Goal: Book appointment/travel/reservation

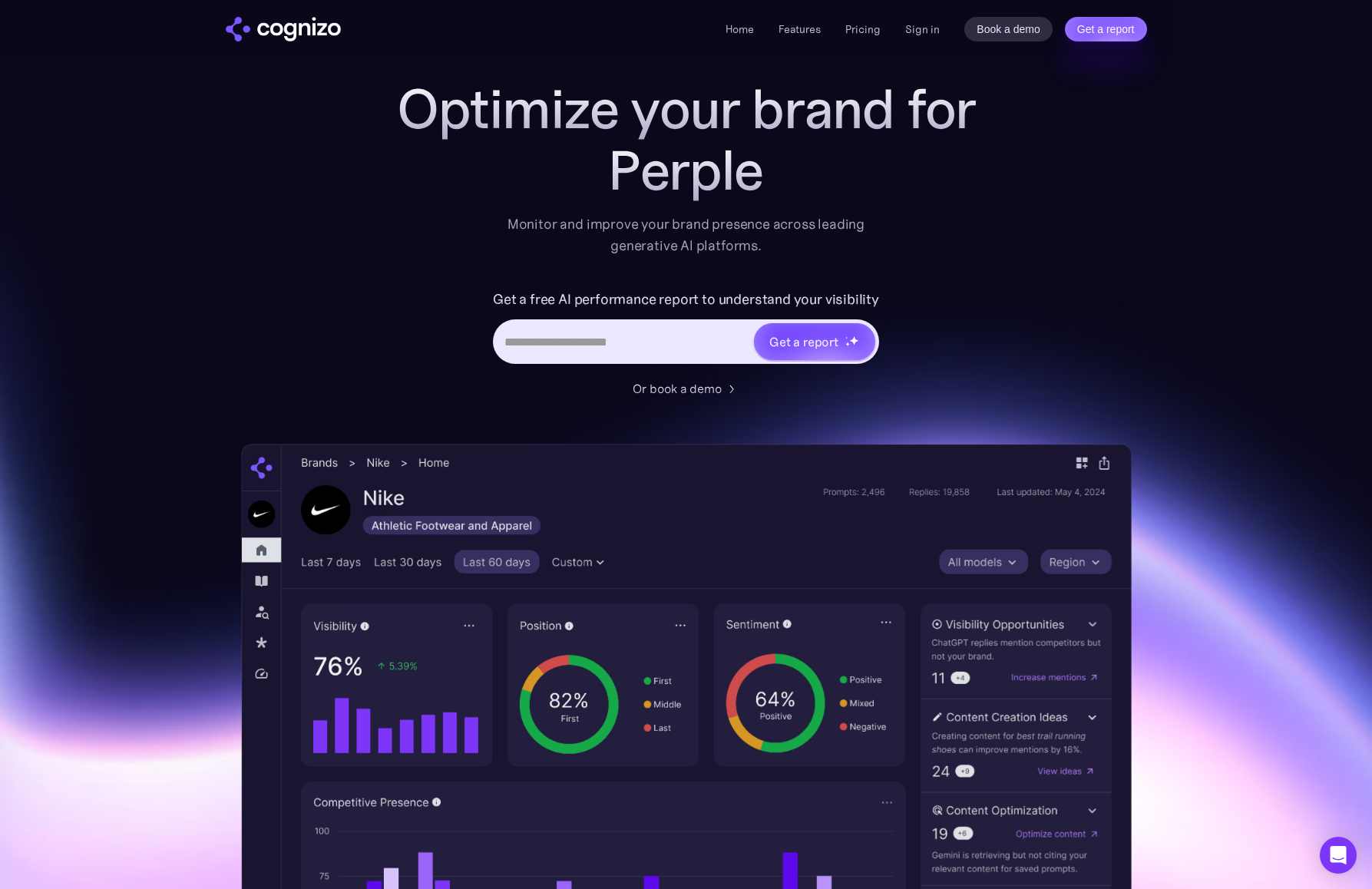
scroll to position [77, 0]
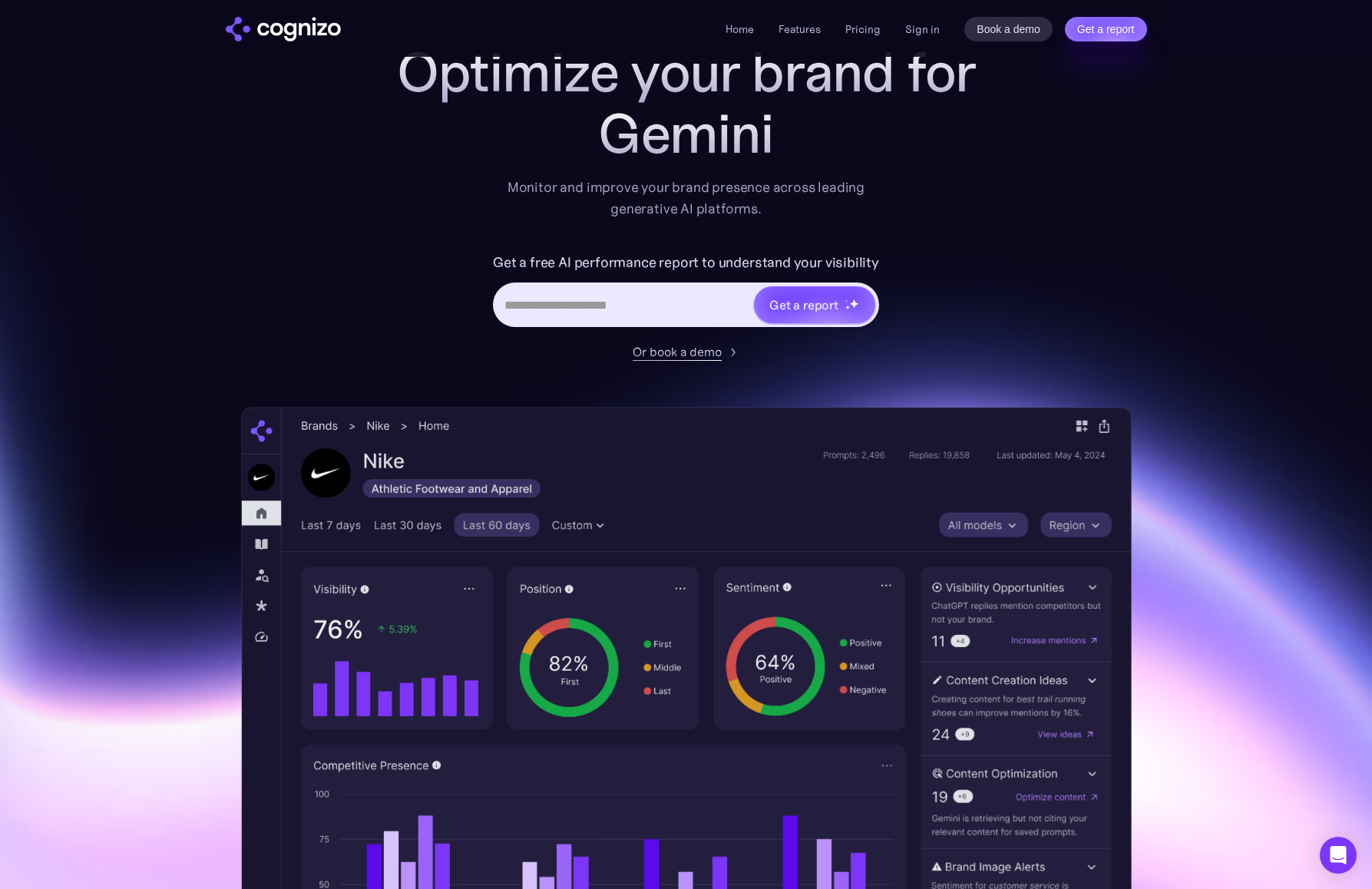
click at [706, 347] on div "Or book a demo" at bounding box center [676, 351] width 89 height 19
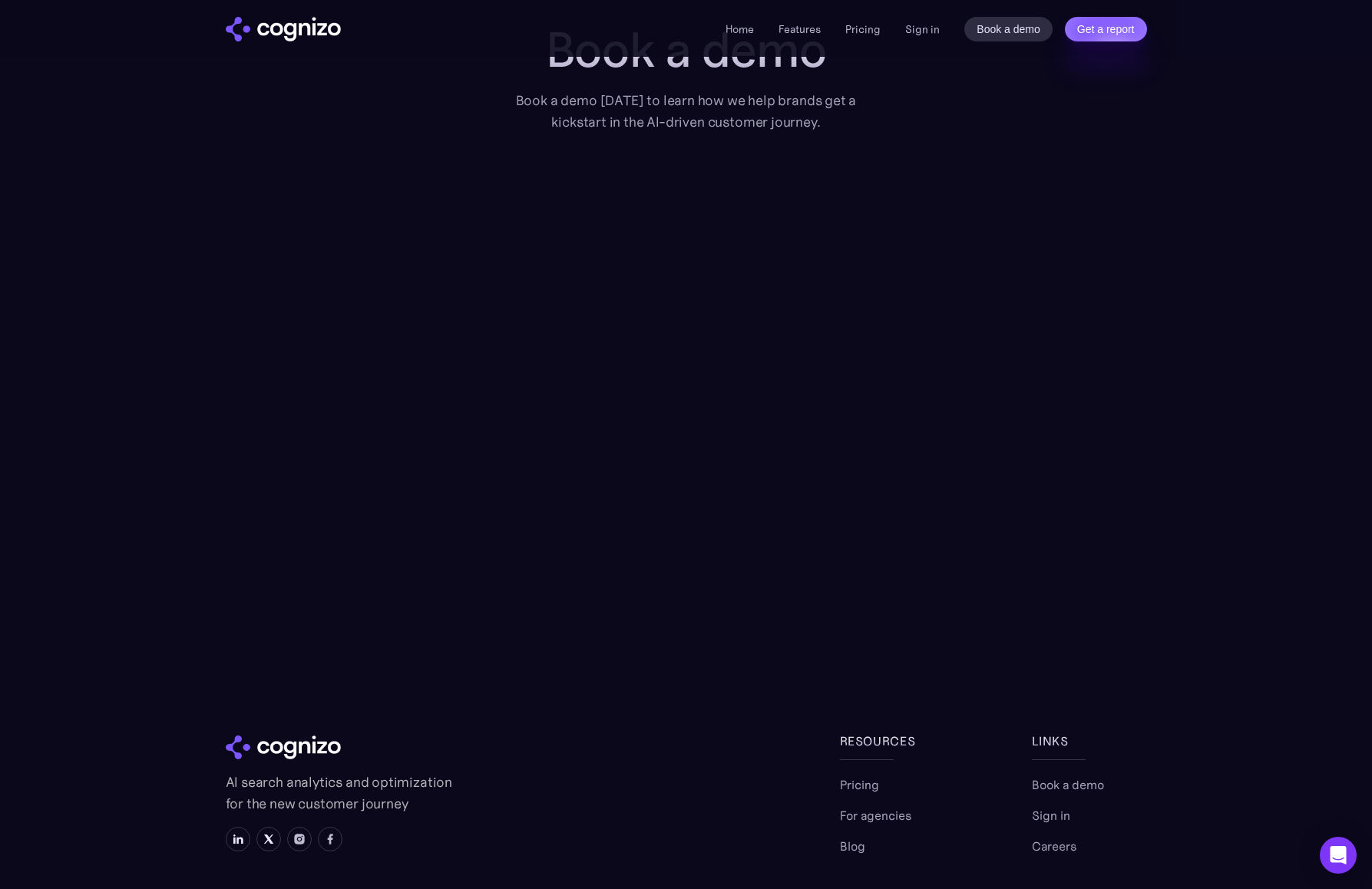
scroll to position [199, 0]
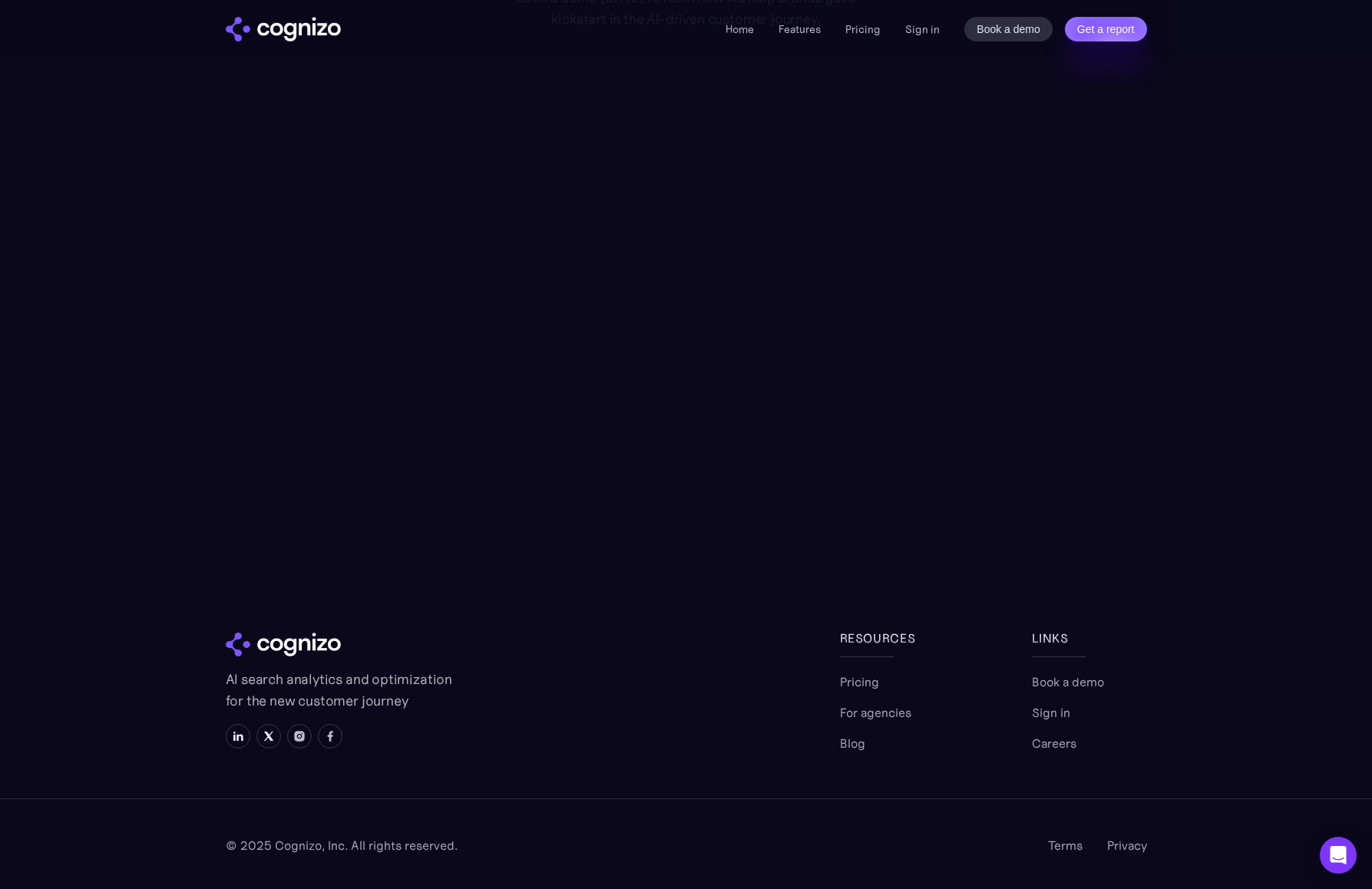
click at [173, 206] on section "Book a demo Book a demo [DATE] to learn how we help brands get a kickstart in t…" at bounding box center [686, 251] width 1372 height 663
drag, startPoint x: 1333, startPoint y: 224, endPoint x: 1001, endPoint y: 41, distance: 379.1
click at [1332, 224] on section "Book a demo Book a demo [DATE] to learn how we help brands get a kickstart in t…" at bounding box center [686, 251] width 1372 height 663
click at [1250, 780] on section "AI search analytics and optimization for the new customer journey Resources Pri…" at bounding box center [686, 758] width 1372 height 260
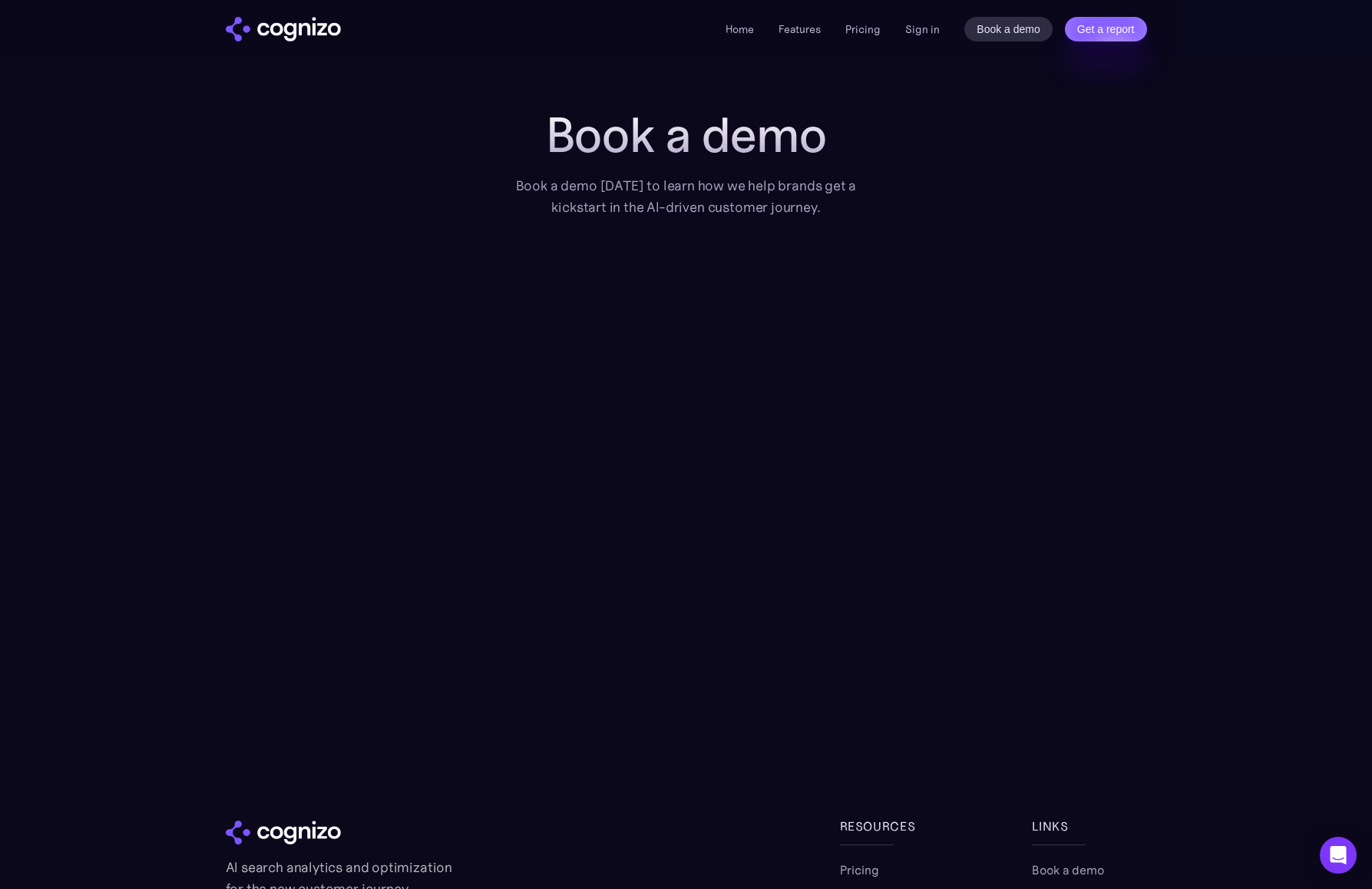
scroll to position [0, 0]
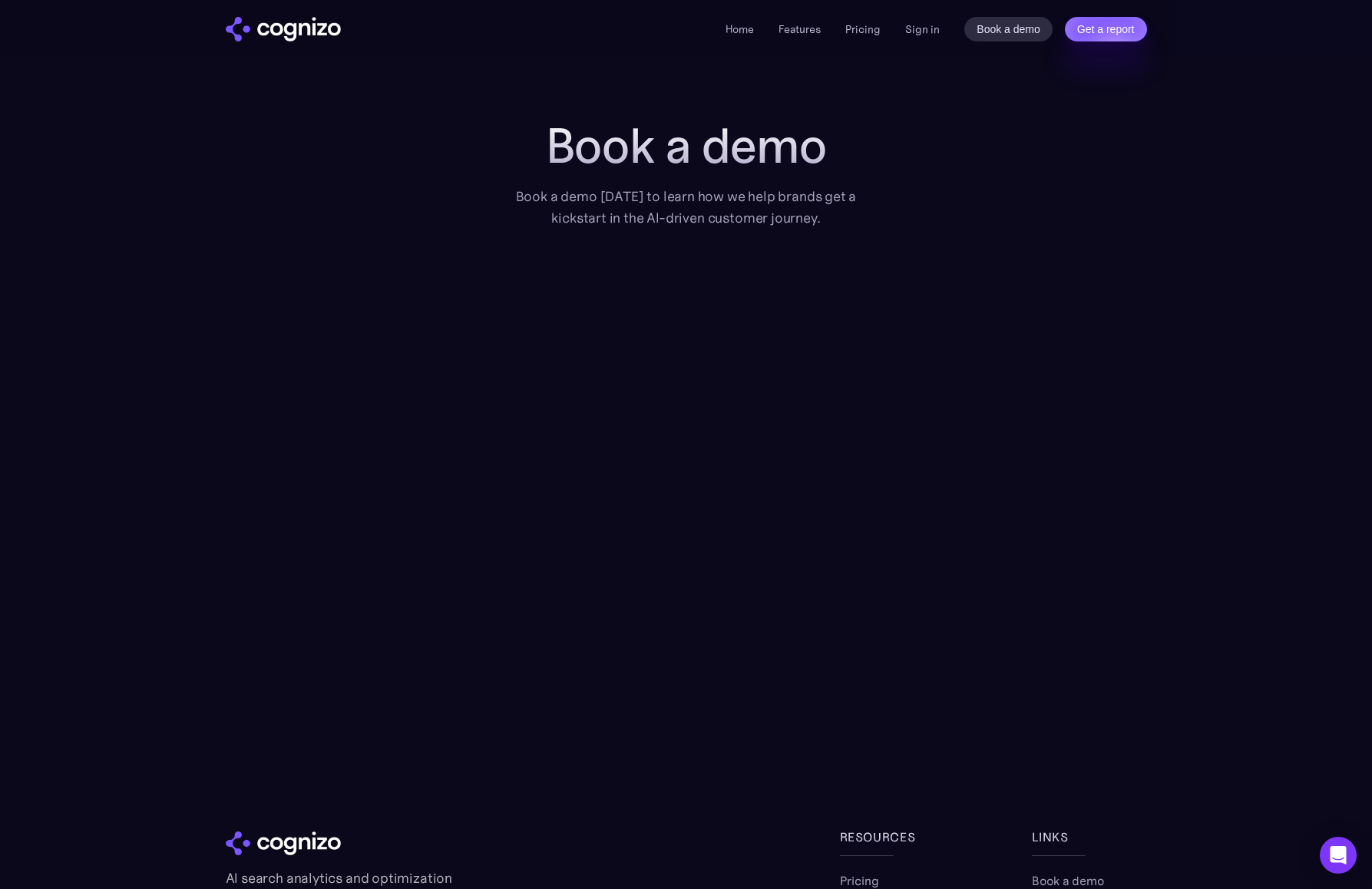
click at [1212, 500] on section "Book a demo Book a demo [DATE] to learn how we help brands get a kickstart in t…" at bounding box center [686, 450] width 1372 height 663
click at [1233, 690] on section "Book a demo Book a demo [DATE] to learn how we help brands get a kickstart in t…" at bounding box center [686, 450] width 1372 height 663
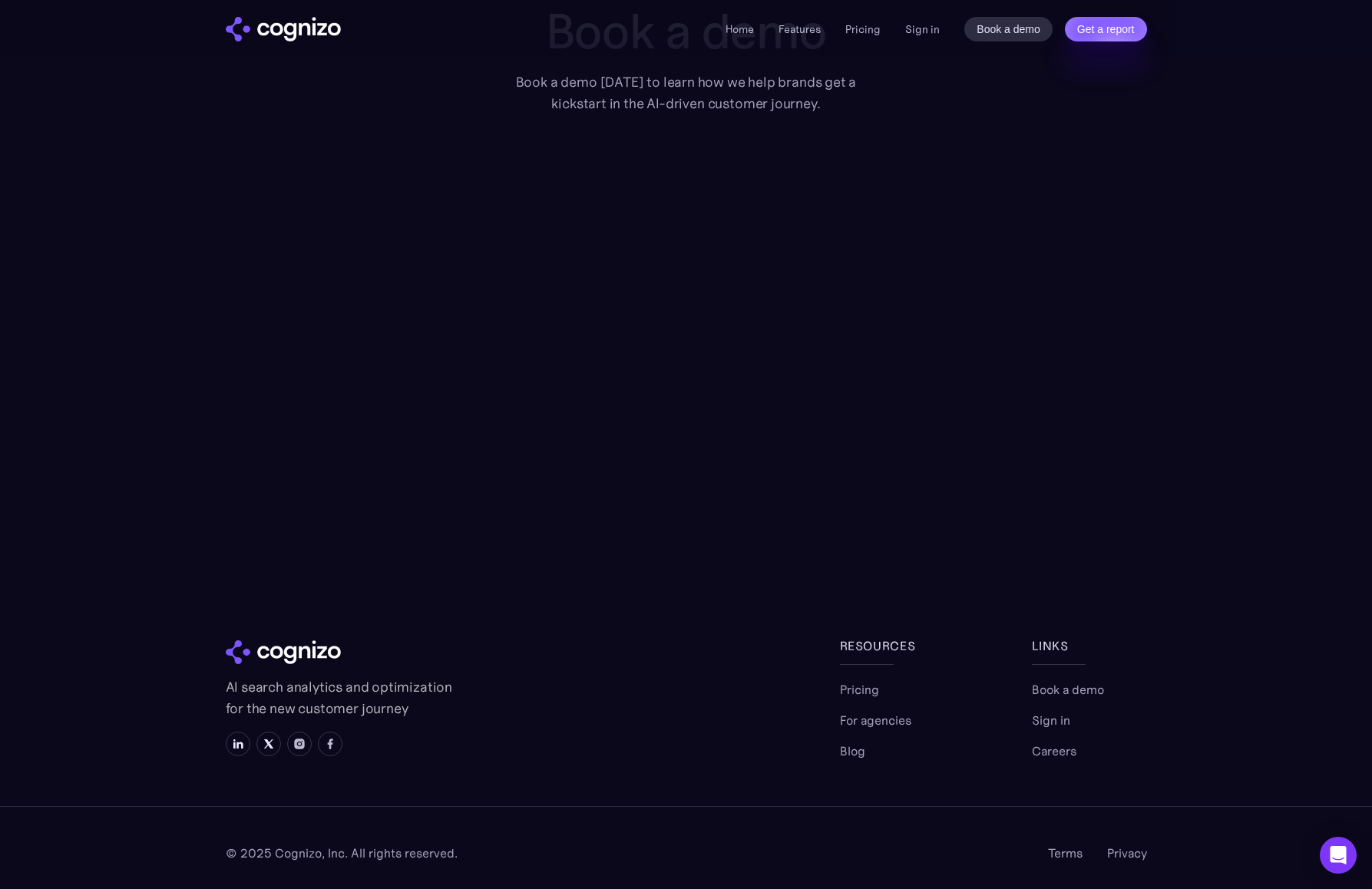
scroll to position [122, 0]
